Goal: Task Accomplishment & Management: Complete application form

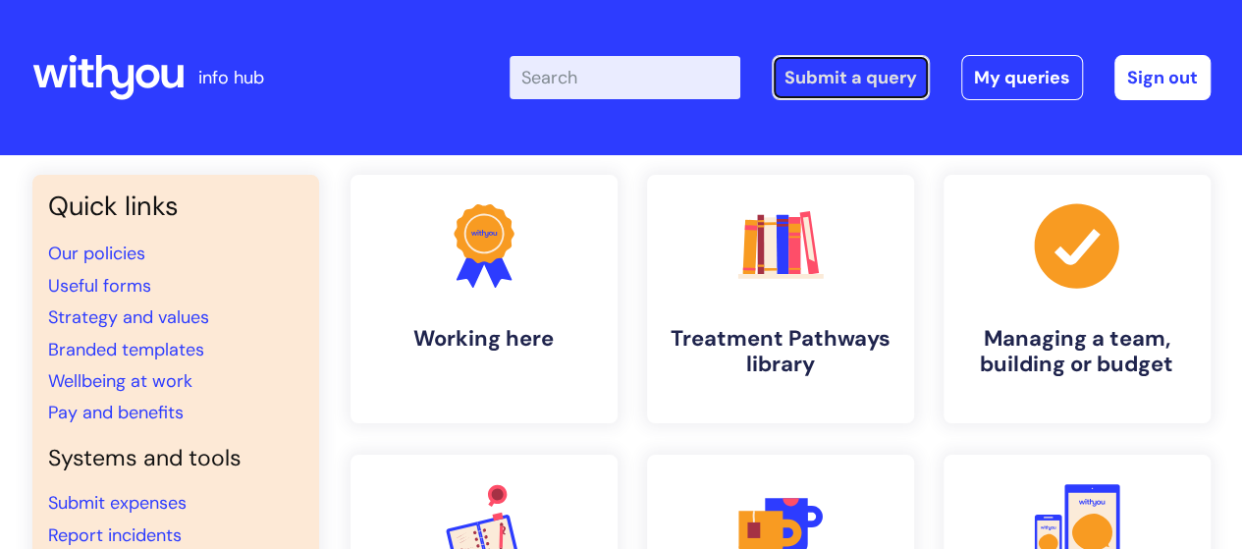
click at [821, 83] on link "Submit a query" at bounding box center [850, 77] width 158 height 45
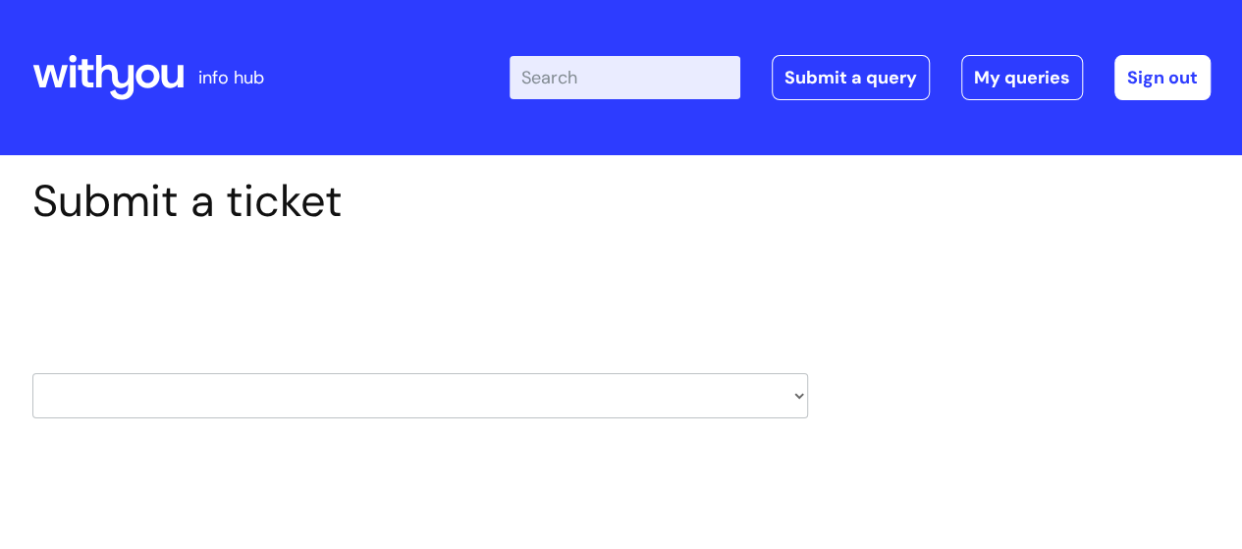
click at [541, 399] on select "HR / People IT and Support Clinical Drug Alerts Finance Accounts Data Support T…" at bounding box center [419, 395] width 775 height 45
select select "finance_accounts"
click at [32, 373] on select "HR / People IT and Support Clinical Drug Alerts Finance Accounts Data Support T…" at bounding box center [419, 395] width 775 height 45
select select "80004286532"
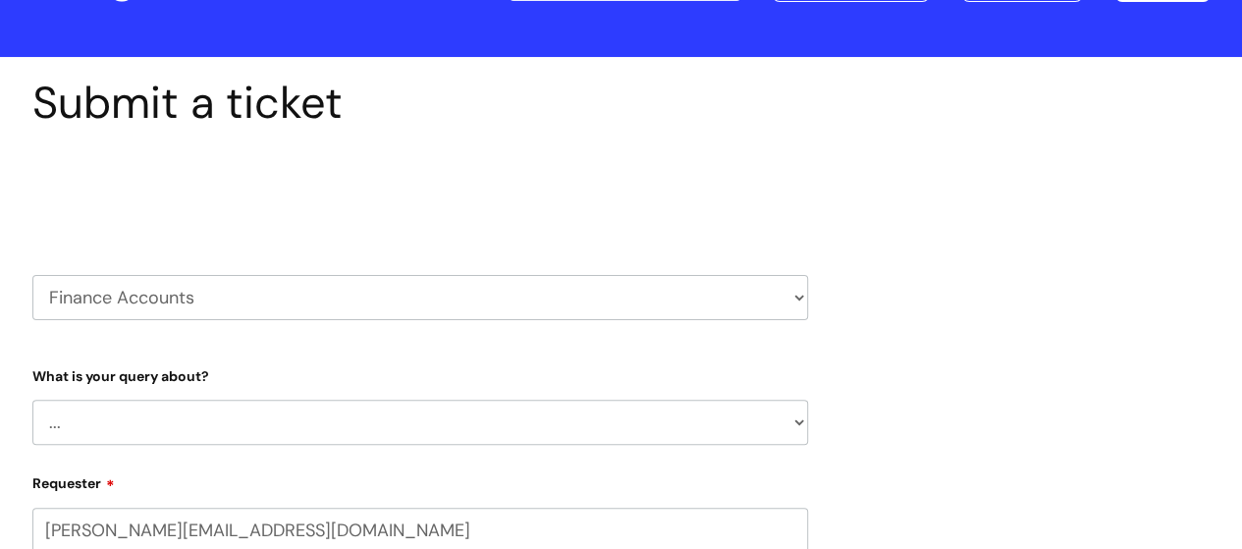
click at [314, 427] on select "... Finance Systems Finance Requests (inc. Expenses) Invoices Research" at bounding box center [419, 421] width 775 height 45
select select "Finance Systems"
click at [32, 399] on select "... Finance Systems Finance Requests (inc. Expenses) Invoices Research" at bounding box center [419, 421] width 775 height 45
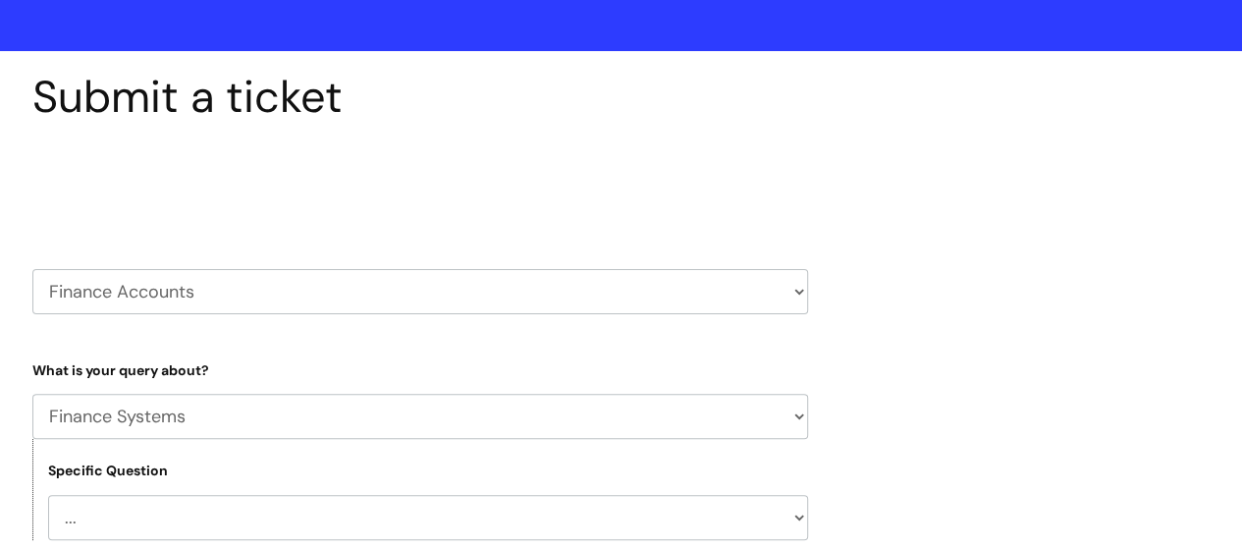
scroll to position [294, 0]
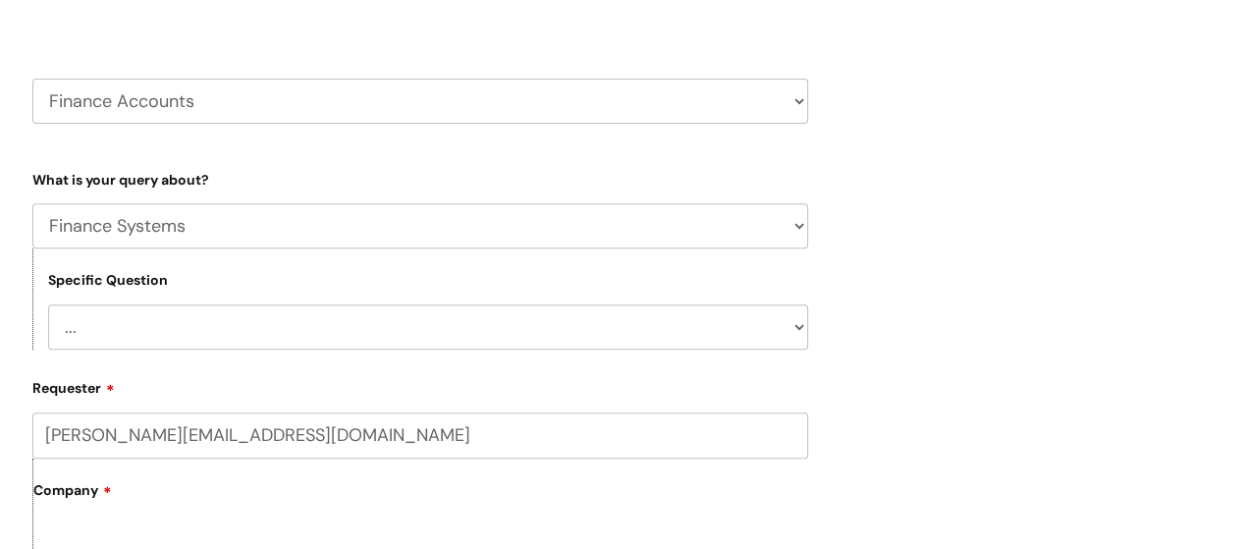
click at [308, 334] on select "... Concur + Basware Exchequer" at bounding box center [428, 326] width 760 height 45
select select "Concur + Basware"
click at [48, 304] on select "... Concur + Basware Exchequer" at bounding box center [428, 326] width 760 height 45
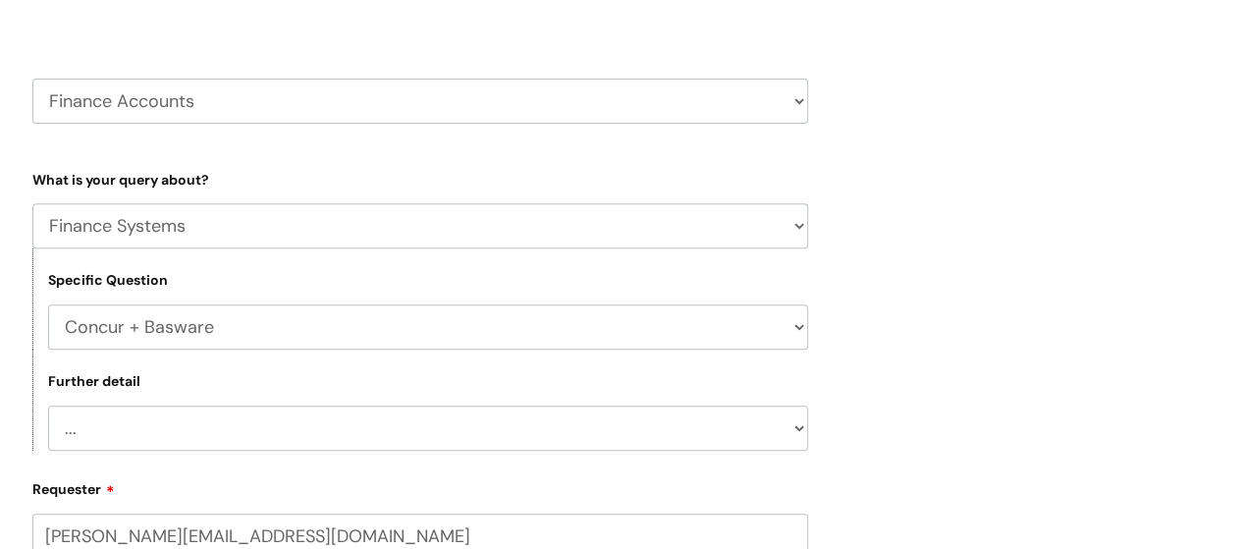
click at [317, 440] on select "... Access/Login issues Approval flow updates/issues New Suppliers + Job Codes …" at bounding box center [428, 427] width 760 height 45
select select "Access/Login issues"
click at [48, 405] on select "... Access/Login issues Approval flow updates/issues New Suppliers + Job Codes …" at bounding box center [428, 427] width 760 height 45
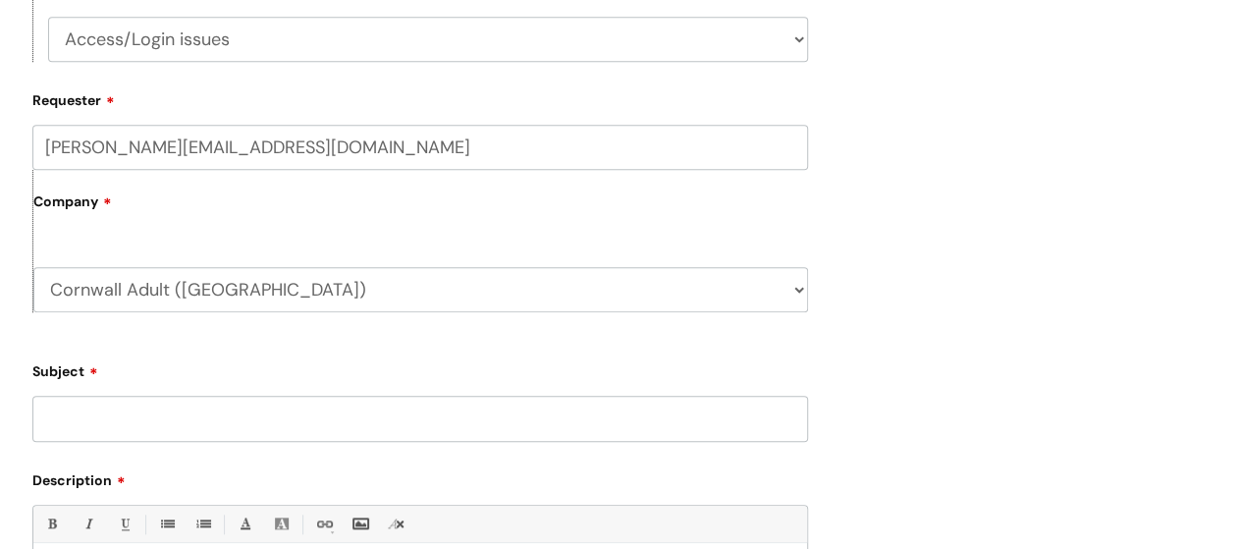
scroll to position [687, 0]
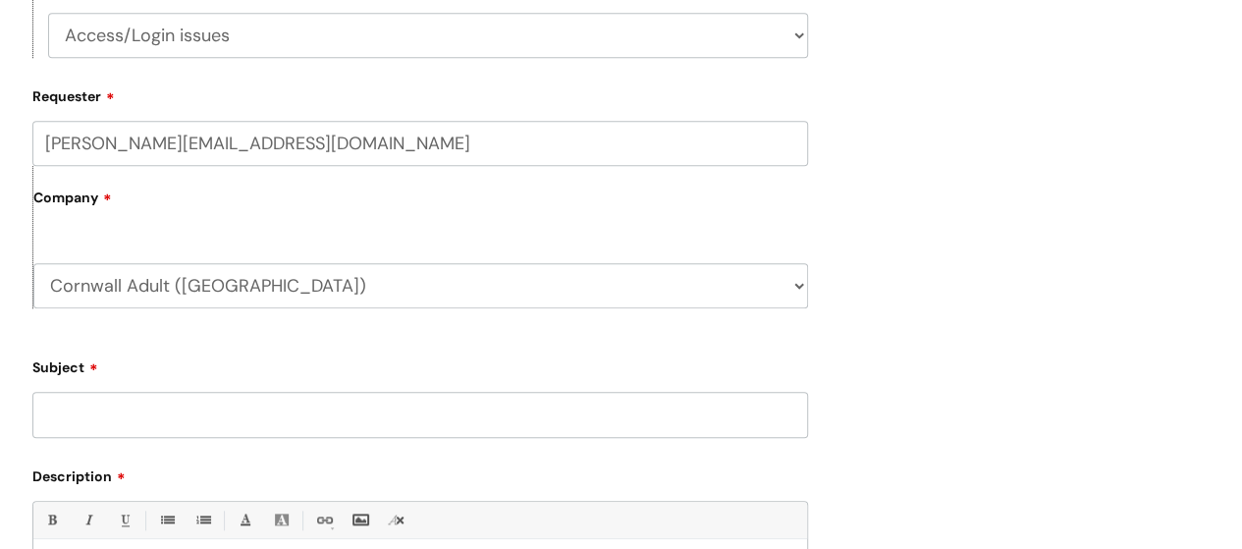
click at [321, 421] on input "Subject" at bounding box center [419, 414] width 775 height 45
type input "A"
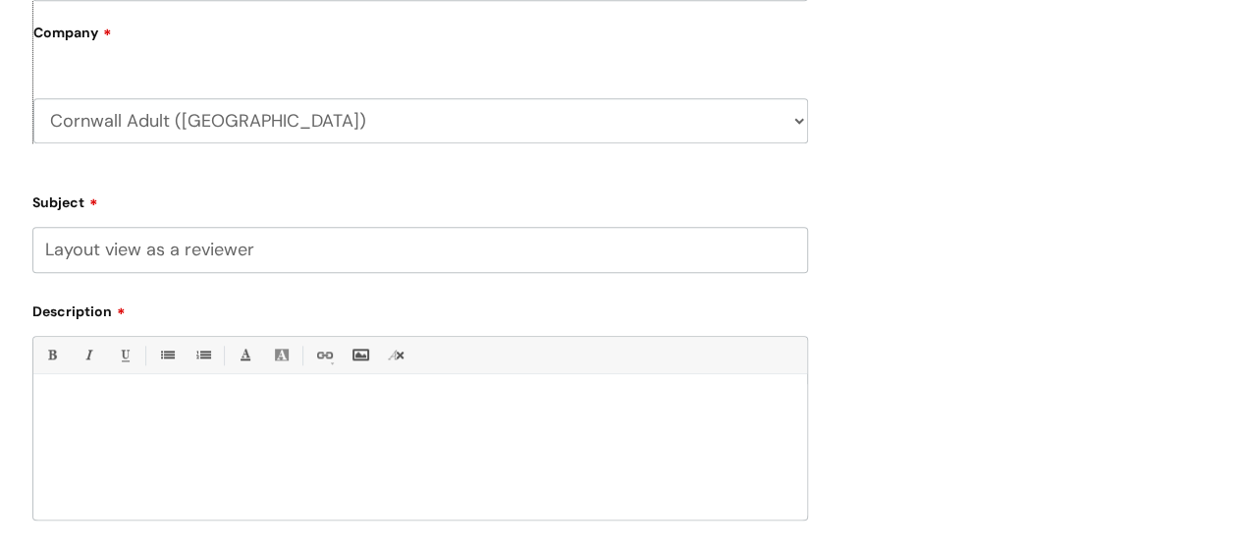
scroll to position [883, 0]
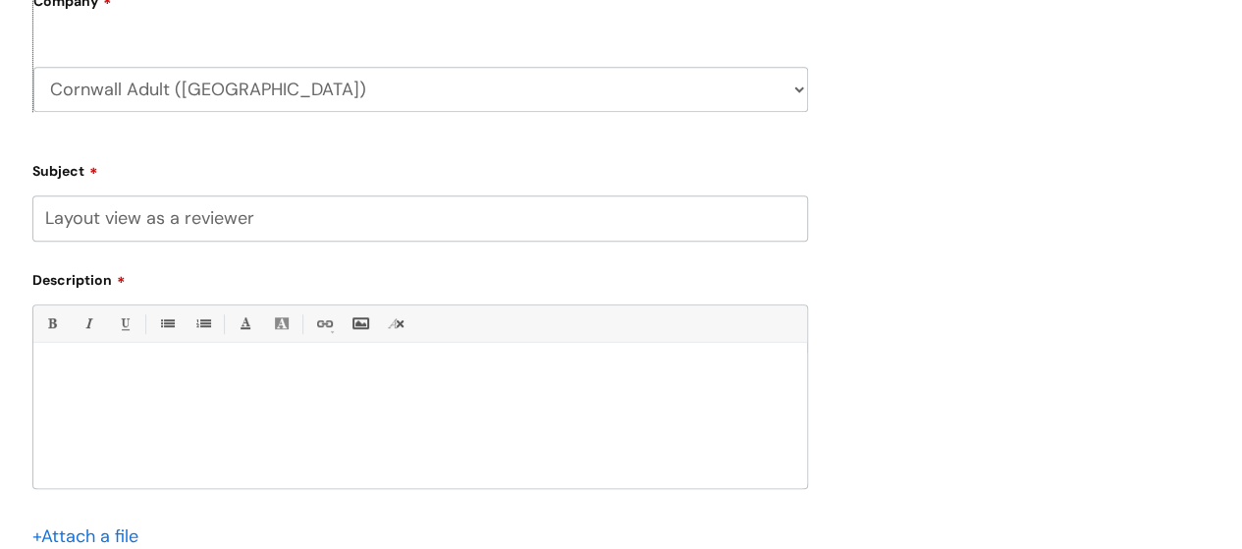
click at [433, 389] on div at bounding box center [419, 419] width 773 height 135
drag, startPoint x: 145, startPoint y: 222, endPoint x: 345, endPoint y: 219, distance: 200.3
click at [345, 219] on input "Layout view as a reviewer" at bounding box center [419, 217] width 775 height 45
type input "Layout view of Basware screen"
click at [289, 386] on div at bounding box center [419, 419] width 773 height 135
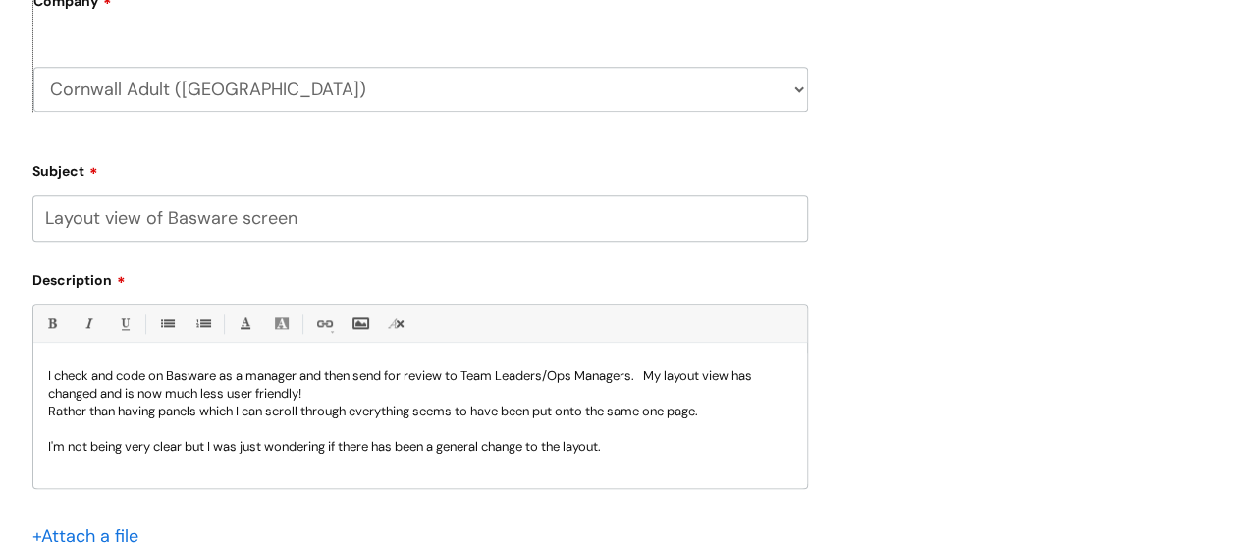
click at [470, 377] on p "I check and code on Basware as a manager and then send for review to Team Leade…" at bounding box center [420, 384] width 744 height 35
click at [635, 454] on p "I'm not being very clear but I was just wondering if there has been a general c…" at bounding box center [420, 447] width 744 height 18
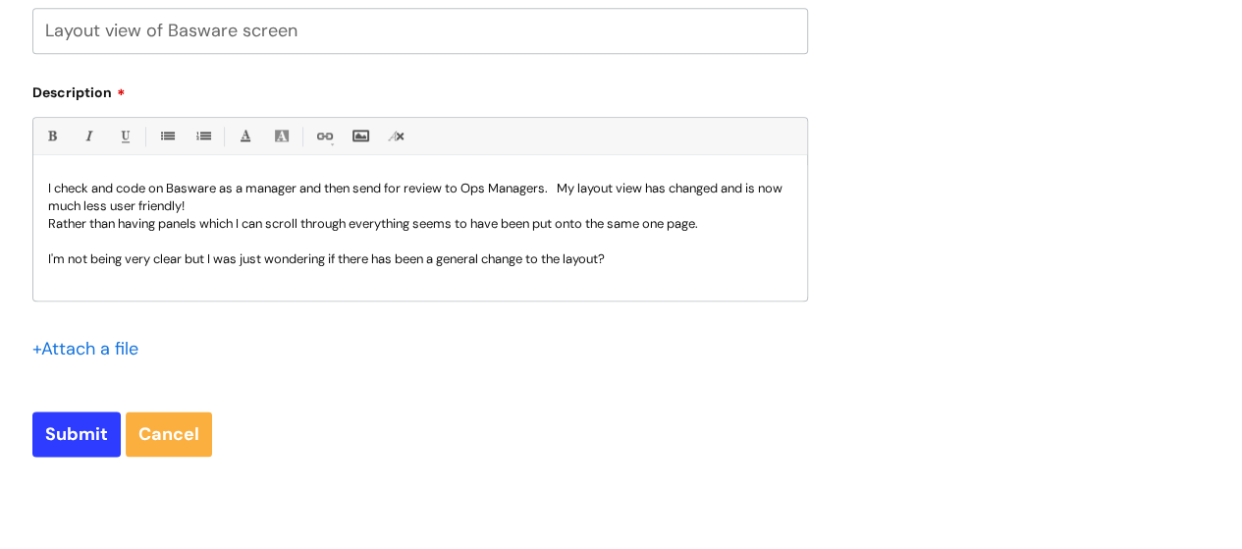
scroll to position [1080, 0]
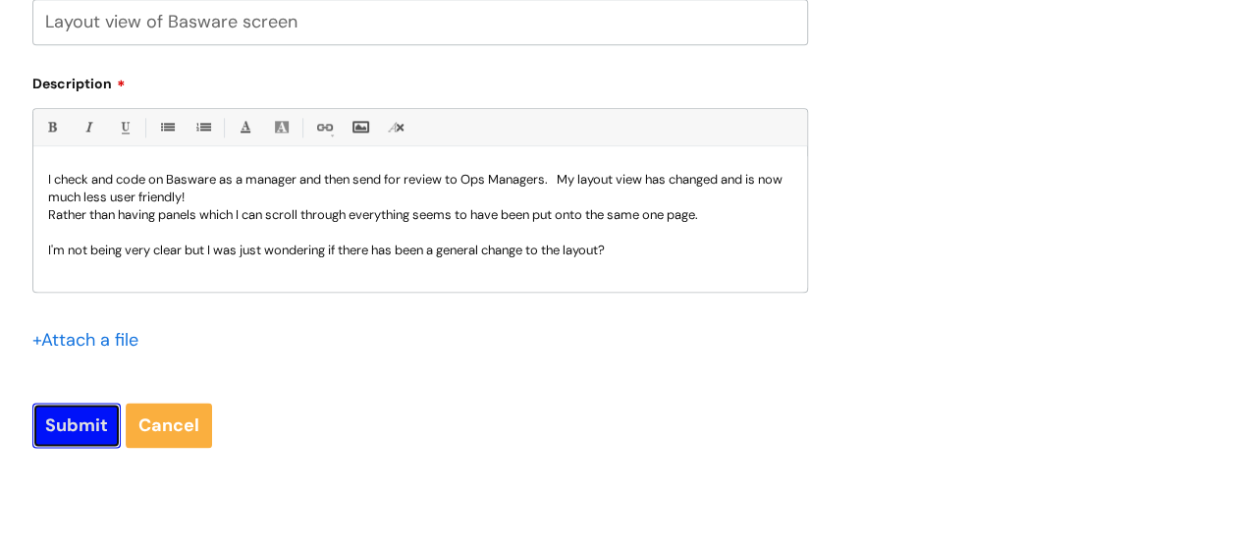
click at [88, 427] on input "Submit" at bounding box center [76, 424] width 88 height 45
type input "Please Wait..."
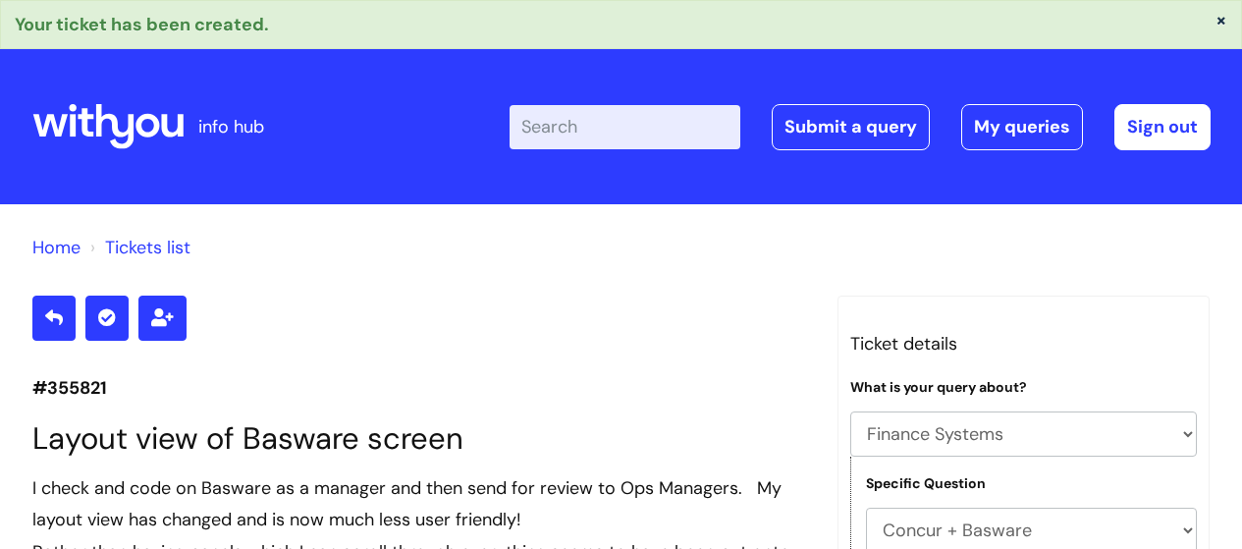
select select "Finance Systems"
select select "Concur + Basware"
select select "Access/Login issues"
